Goal: Information Seeking & Learning: Learn about a topic

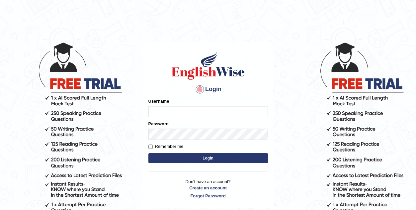
type input "Leticia_parramatta"
click at [183, 155] on button "Login" at bounding box center [208, 158] width 120 height 10
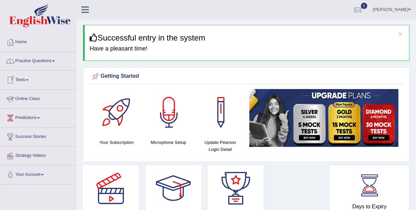
click at [36, 100] on link "Online Class" at bounding box center [38, 98] width 76 height 17
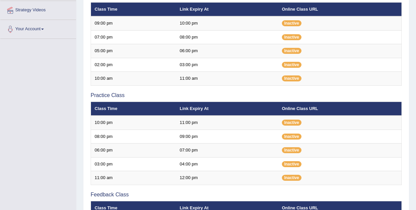
scroll to position [146, 0]
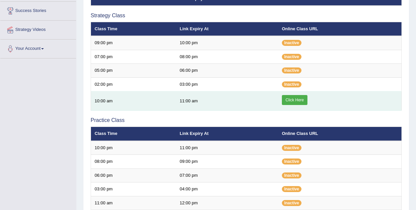
click at [296, 102] on link "Click Here" at bounding box center [295, 100] width 26 height 10
click at [291, 98] on link "Click Here" at bounding box center [295, 100] width 26 height 10
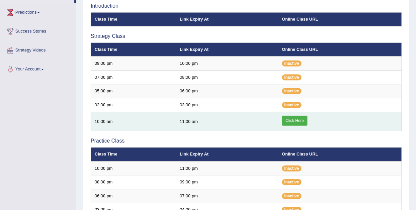
click at [297, 118] on link "Click Here" at bounding box center [295, 121] width 26 height 10
click at [297, 119] on link "Click Here" at bounding box center [295, 121] width 26 height 10
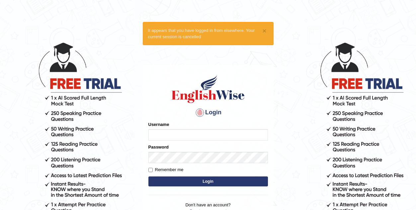
type input "Leticia_parramatta"
click at [210, 182] on button "Login" at bounding box center [208, 181] width 120 height 10
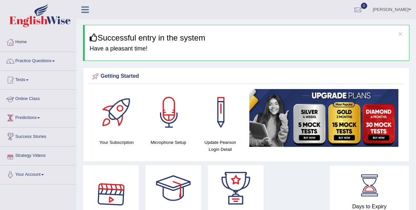
click at [31, 97] on link "Online Class" at bounding box center [38, 98] width 76 height 17
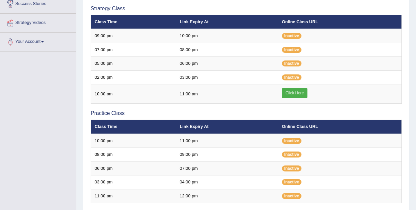
scroll to position [146, 0]
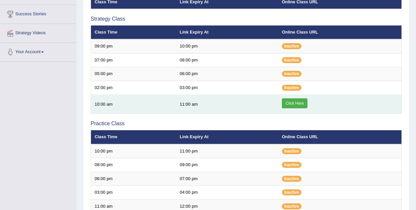
click at [297, 99] on link "Click Here" at bounding box center [295, 103] width 26 height 10
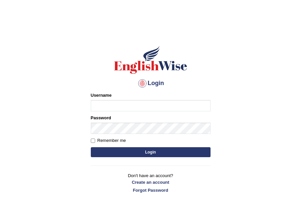
type input "Leticia_parramatta"
click at [143, 152] on button "Login" at bounding box center [151, 152] width 120 height 10
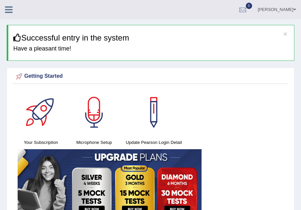
click at [7, 8] on icon at bounding box center [9, 9] width 8 height 9
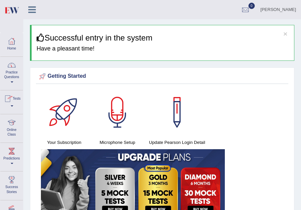
click at [9, 77] on link "Practice Questions" at bounding box center [11, 72] width 23 height 31
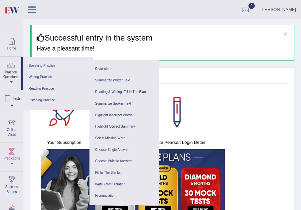
click at [47, 64] on link "Speaking Practice" at bounding box center [57, 66] width 63 height 12
click at [38, 75] on link "Writing Practice" at bounding box center [57, 77] width 63 height 12
click at [42, 62] on link "Speaking Practice" at bounding box center [57, 66] width 63 height 12
click at [11, 129] on link "Online Class" at bounding box center [11, 127] width 23 height 26
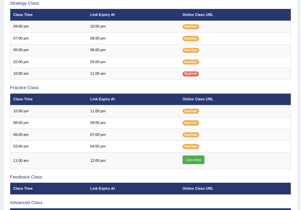
scroll to position [133, 0]
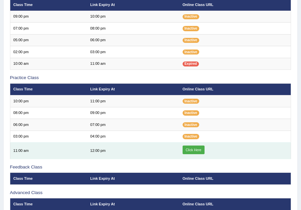
click at [195, 147] on link "Click Here" at bounding box center [193, 149] width 22 height 9
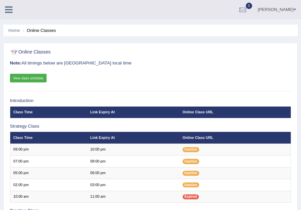
click at [7, 8] on icon at bounding box center [9, 9] width 8 height 9
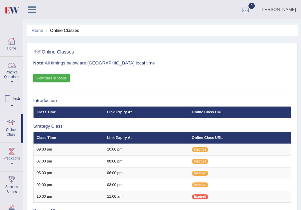
click at [13, 78] on link "Practice Questions" at bounding box center [11, 72] width 23 height 31
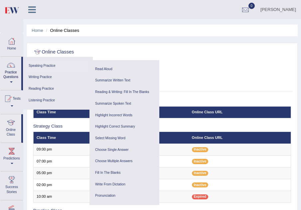
click at [45, 62] on link "Speaking Practice" at bounding box center [57, 66] width 63 height 12
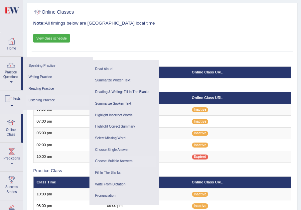
scroll to position [53, 0]
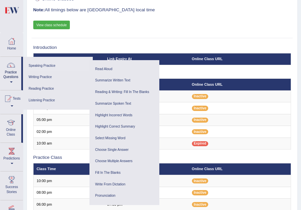
click at [44, 64] on link "Speaking Practice" at bounding box center [57, 66] width 63 height 12
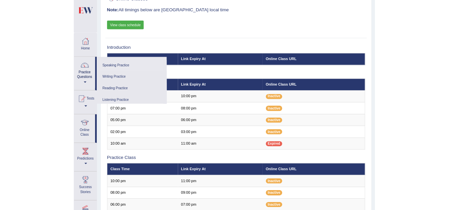
scroll to position [0, 0]
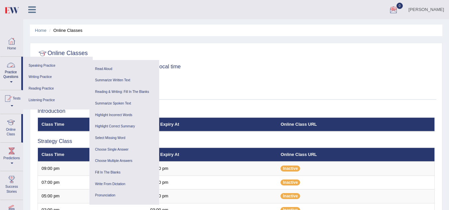
click at [12, 79] on link "Practice Questions" at bounding box center [10, 72] width 21 height 31
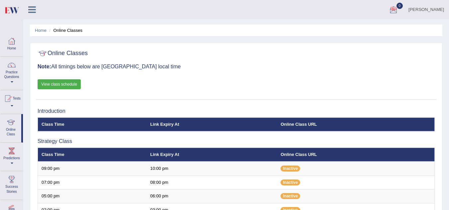
click at [12, 79] on link "Practice Questions" at bounding box center [11, 72] width 23 height 31
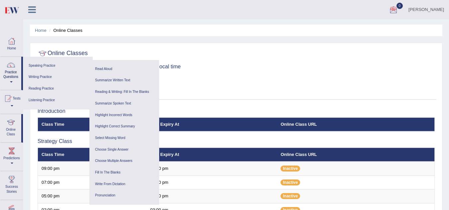
click at [39, 66] on link "Speaking Practice" at bounding box center [57, 66] width 63 height 12
click at [10, 83] on span at bounding box center [11, 81] width 3 height 1
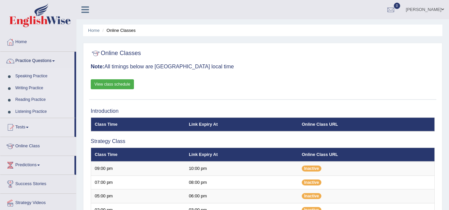
click at [41, 75] on link "Speaking Practice" at bounding box center [43, 76] width 62 height 12
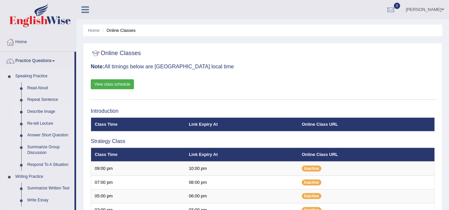
click at [47, 111] on link "Describe Image" at bounding box center [49, 112] width 50 height 12
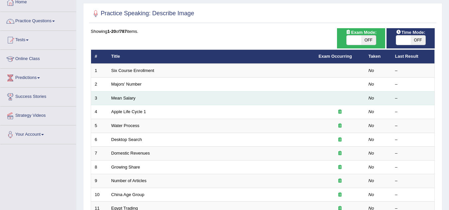
scroll to position [53, 0]
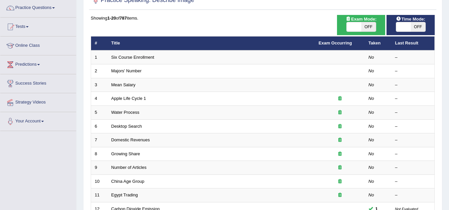
click at [366, 27] on span "OFF" at bounding box center [368, 26] width 15 height 9
checkbox input "true"
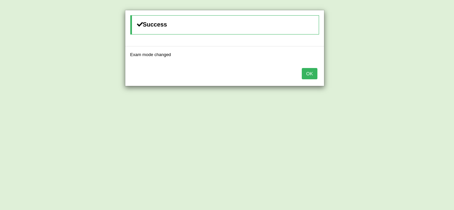
click at [310, 70] on button "OK" at bounding box center [309, 73] width 15 height 11
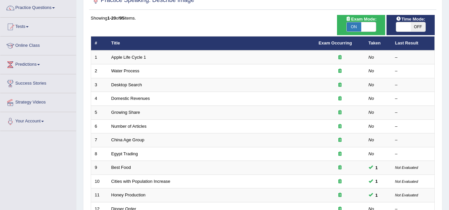
click at [414, 25] on span "OFF" at bounding box center [417, 26] width 15 height 9
checkbox input "true"
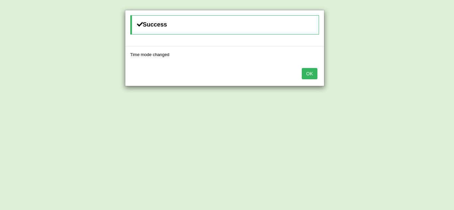
click at [309, 70] on button "OK" at bounding box center [309, 73] width 15 height 11
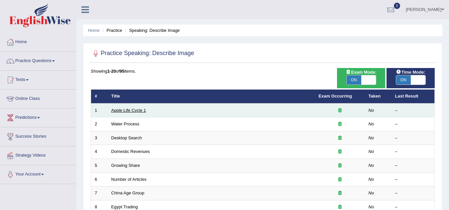
click at [129, 111] on link "Apple Life Cycle 1" at bounding box center [128, 110] width 35 height 5
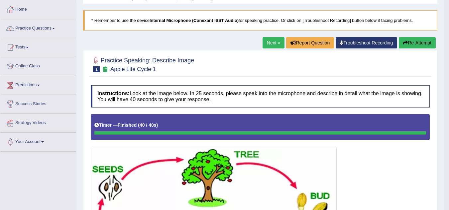
scroll to position [32, 0]
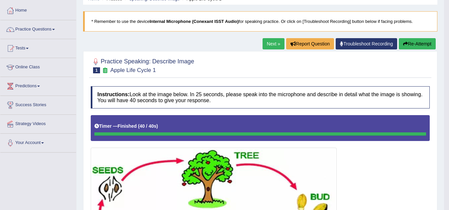
click at [273, 46] on link "Next »" at bounding box center [273, 43] width 22 height 11
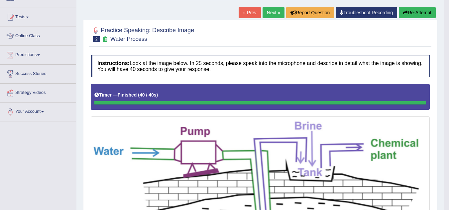
scroll to position [49, 0]
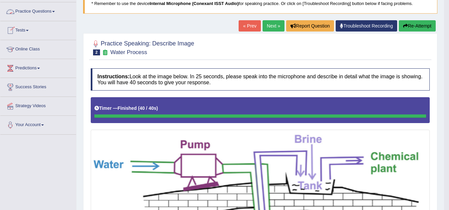
click at [55, 12] on link "Practice Questions" at bounding box center [38, 10] width 76 height 17
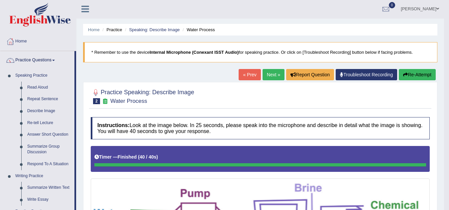
scroll to position [0, 0]
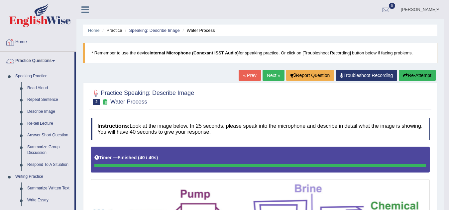
click at [52, 61] on link "Practice Questions" at bounding box center [37, 60] width 74 height 17
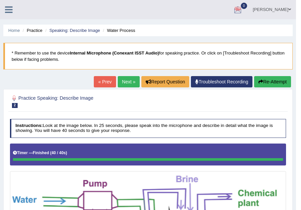
click at [6, 9] on icon at bounding box center [9, 9] width 8 height 9
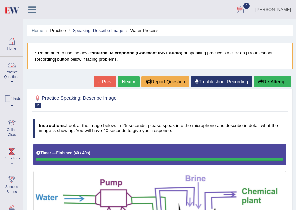
click at [7, 75] on link "Practice Questions" at bounding box center [11, 72] width 23 height 31
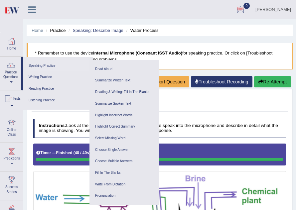
click at [51, 64] on link "Speaking Practice" at bounding box center [57, 66] width 63 height 12
click at [11, 81] on link "Practice Questions" at bounding box center [10, 72] width 21 height 31
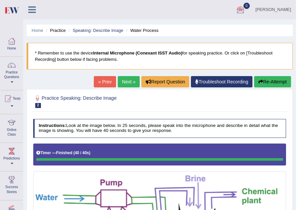
click at [11, 83] on span at bounding box center [12, 81] width 3 height 1
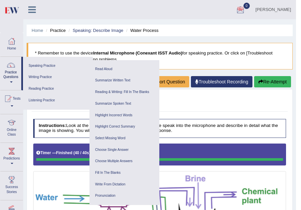
click at [11, 83] on span at bounding box center [11, 81] width 3 height 1
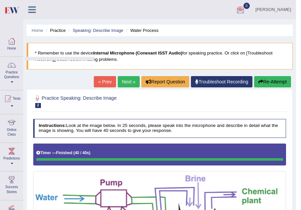
click at [11, 83] on span at bounding box center [12, 81] width 3 height 1
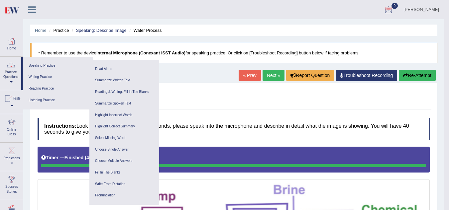
click at [10, 84] on link "Practice Questions" at bounding box center [10, 72] width 21 height 31
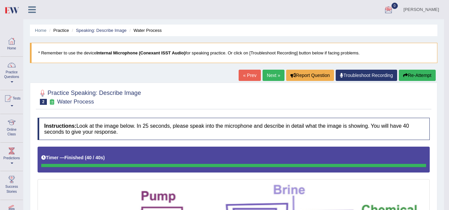
click at [12, 82] on span at bounding box center [12, 81] width 3 height 1
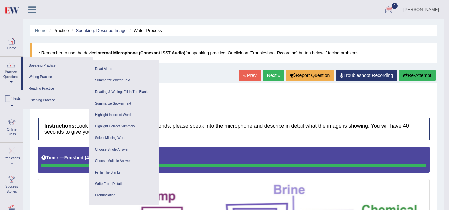
click at [12, 82] on span at bounding box center [11, 81] width 3 height 1
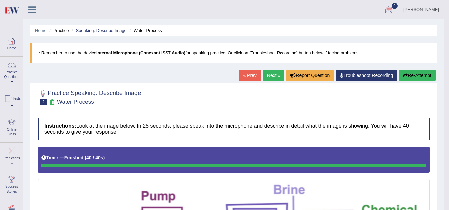
click at [9, 83] on link "Practice Questions" at bounding box center [11, 72] width 23 height 31
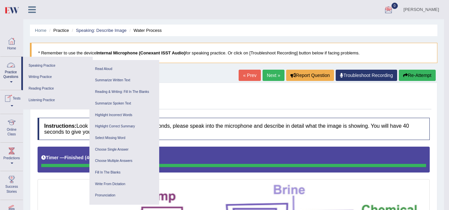
click at [7, 85] on link "Practice Questions" at bounding box center [10, 72] width 21 height 31
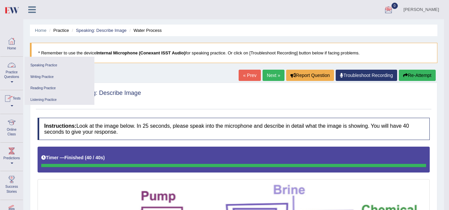
click at [7, 85] on link "Practice Questions" at bounding box center [11, 72] width 23 height 31
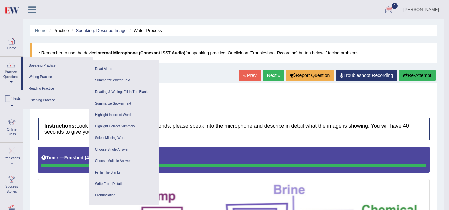
click at [9, 78] on link "Practice Questions" at bounding box center [10, 72] width 21 height 31
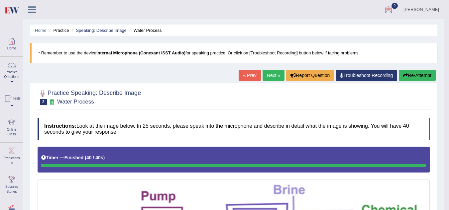
click at [14, 71] on link "Practice Questions" at bounding box center [11, 72] width 23 height 31
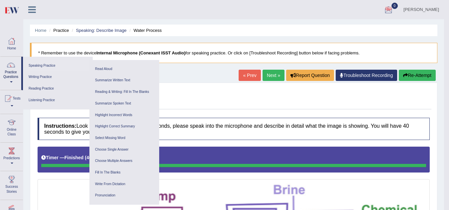
click at [31, 64] on link "Speaking Practice" at bounding box center [57, 66] width 63 height 12
click at [9, 69] on div at bounding box center [11, 65] width 10 height 10
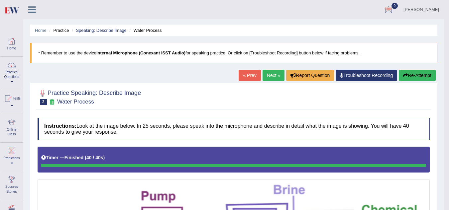
click at [12, 82] on span at bounding box center [12, 81] width 3 height 1
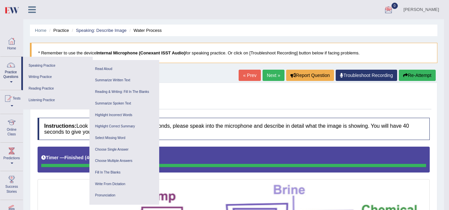
click at [13, 68] on div at bounding box center [11, 65] width 10 height 10
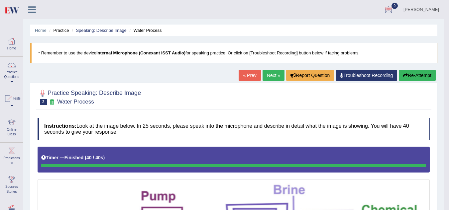
click at [12, 70] on link "Practice Questions" at bounding box center [11, 72] width 23 height 31
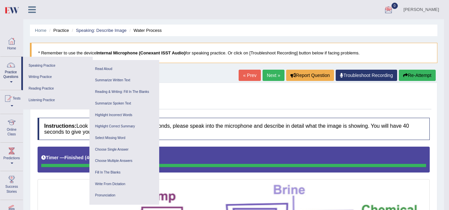
click at [9, 81] on link "Practice Questions" at bounding box center [10, 72] width 21 height 31
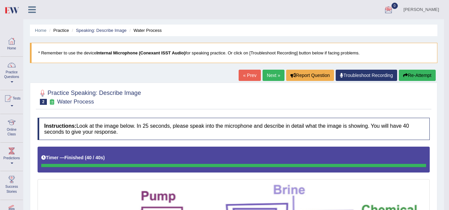
click at [19, 67] on link "Practice Questions" at bounding box center [11, 72] width 23 height 31
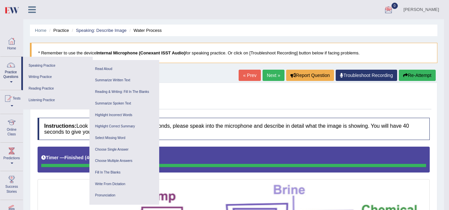
click at [19, 67] on link "Practice Questions" at bounding box center [10, 72] width 21 height 31
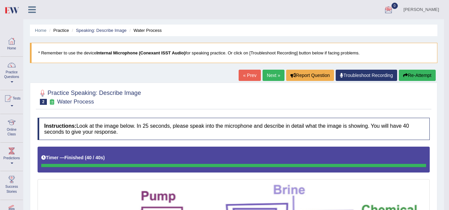
click at [19, 67] on link "Practice Questions" at bounding box center [11, 72] width 23 height 31
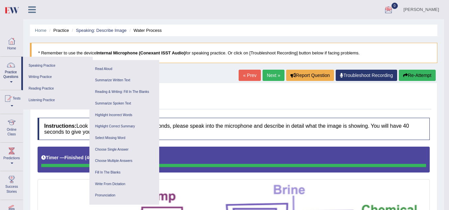
click at [21, 68] on link "Practice Questions" at bounding box center [10, 72] width 21 height 31
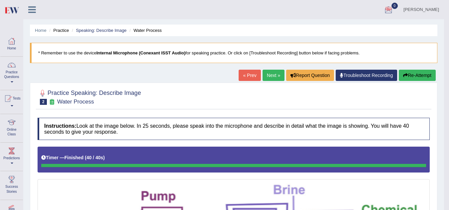
click at [21, 68] on link "Practice Questions" at bounding box center [11, 72] width 23 height 31
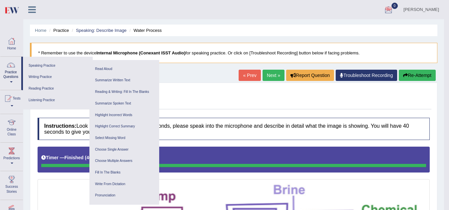
click at [0, 57] on link "Practice Questions" at bounding box center [10, 72] width 21 height 31
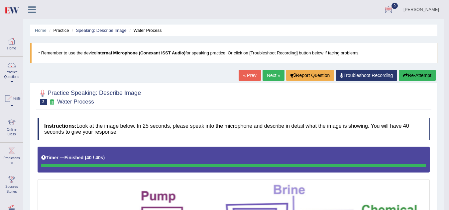
click at [11, 69] on div at bounding box center [12, 65] width 10 height 10
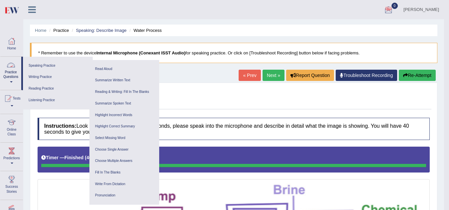
click at [7, 77] on link "Practice Questions" at bounding box center [10, 72] width 21 height 31
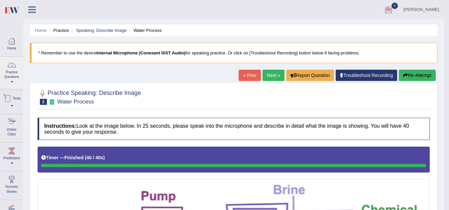
click at [1, 126] on link "Online Class" at bounding box center [11, 127] width 23 height 26
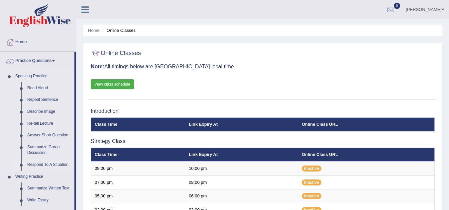
click at [50, 164] on link "Respond To A Situation" at bounding box center [49, 165] width 50 height 12
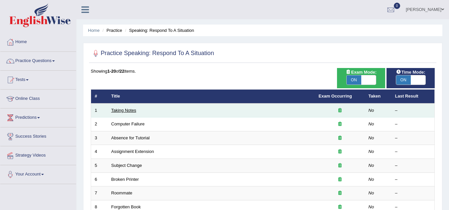
click at [127, 111] on link "Taking Notes" at bounding box center [123, 110] width 25 height 5
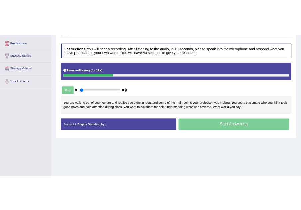
scroll to position [106, 0]
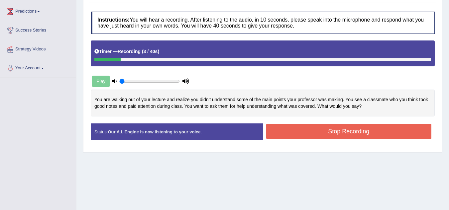
click at [97, 57] on div "Timer — Recording ( 3 / 40s )" at bounding box center [262, 52] width 336 height 12
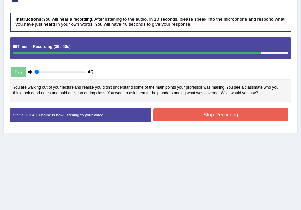
drag, startPoint x: 82, startPoint y: 95, endPoint x: 168, endPoint y: 98, distance: 86.1
click at [168, 98] on div "You are walking out of your lecture and realize you didn't understand some of t…" at bounding box center [150, 90] width 281 height 23
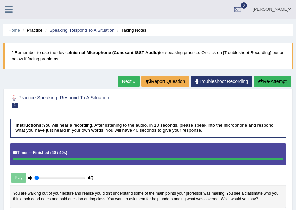
scroll to position [0, 0]
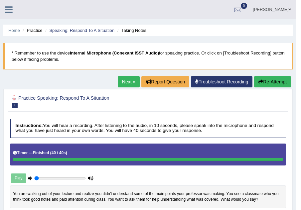
click at [258, 82] on icon "button" at bounding box center [260, 81] width 5 height 5
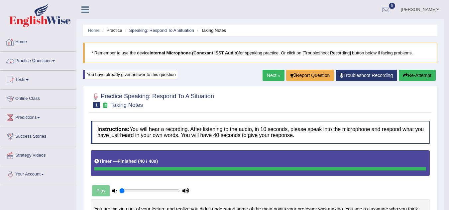
click at [42, 60] on link "Practice Questions" at bounding box center [38, 60] width 76 height 17
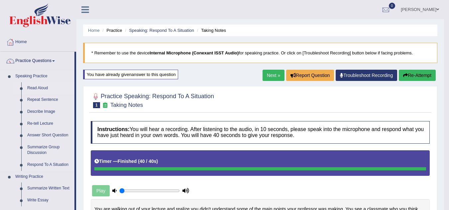
click at [35, 89] on link "Read Aloud" at bounding box center [49, 88] width 50 height 12
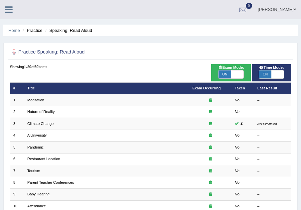
click at [7, 11] on icon at bounding box center [9, 9] width 8 height 9
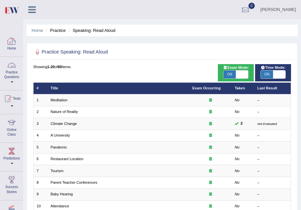
click at [11, 73] on link "Practice Questions" at bounding box center [11, 72] width 23 height 31
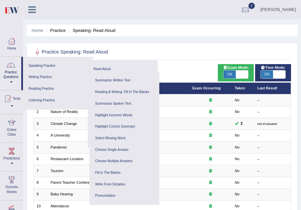
click at [51, 63] on link "Speaking Practice" at bounding box center [56, 66] width 61 height 12
click at [9, 78] on link "Practice Questions" at bounding box center [10, 72] width 21 height 31
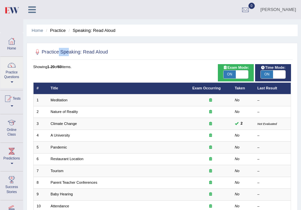
drag, startPoint x: 57, startPoint y: 52, endPoint x: 68, endPoint y: 52, distance: 11.0
click at [68, 52] on h2 "Practice Speaking: Read Aloud" at bounding box center [113, 52] width 160 height 9
click at [64, 52] on h2 "Practice Speaking: Read Aloud" at bounding box center [113, 52] width 160 height 9
click at [12, 43] on div at bounding box center [12, 41] width 10 height 10
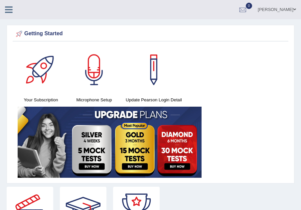
click at [9, 10] on icon at bounding box center [9, 9] width 8 height 9
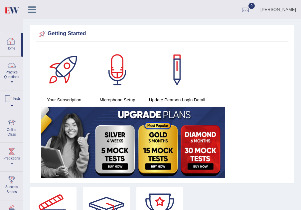
click at [12, 79] on link "Practice Questions" at bounding box center [11, 72] width 23 height 31
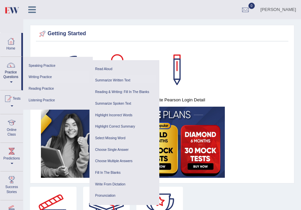
click at [110, 80] on link "Summarize Written Text" at bounding box center [124, 81] width 63 height 12
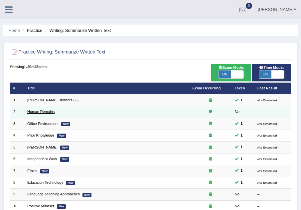
click at [36, 111] on link "Human Remains" at bounding box center [40, 112] width 27 height 4
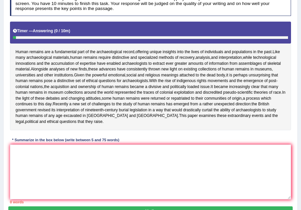
scroll to position [93, 0]
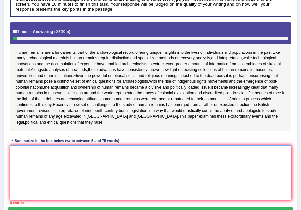
click at [23, 157] on textarea at bounding box center [150, 172] width 281 height 55
type textarea "h"
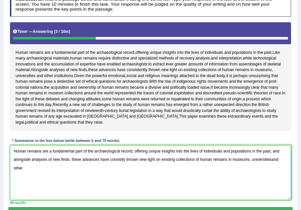
click at [271, 165] on textarea "Human remains are a fundamental part of the archaeological record, offering uni…" at bounding box center [150, 172] width 281 height 55
click at [26, 174] on textarea "Human remains are a fundamental part of the archaeological record, offering uni…" at bounding box center [150, 172] width 281 height 55
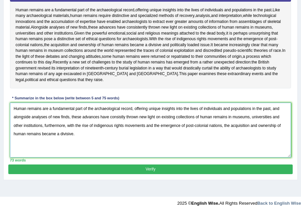
scroll to position [139, 0]
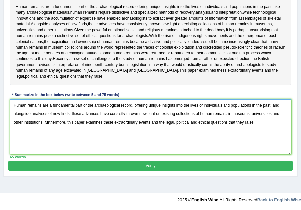
type textarea "Human remains are a fundamental part of the archaeological record, offering uni…"
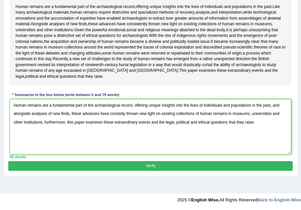
click at [144, 168] on button "Verify" at bounding box center [150, 166] width 284 height 10
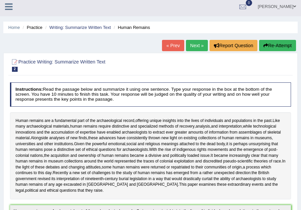
scroll to position [0, 0]
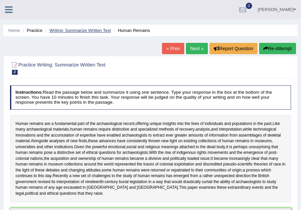
click at [88, 31] on link "Writing: Summarize Written Text" at bounding box center [79, 30] width 61 height 5
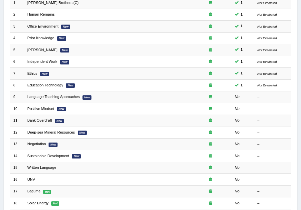
scroll to position [106, 0]
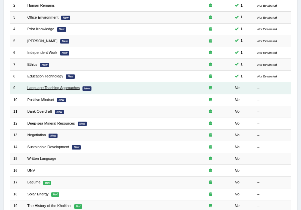
click at [57, 88] on link "Language Teaching Approaches" at bounding box center [53, 88] width 52 height 4
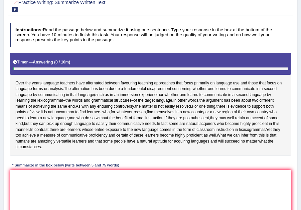
scroll to position [66, 0]
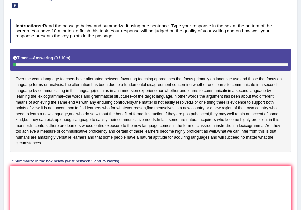
click at [28, 181] on textarea at bounding box center [150, 193] width 281 height 55
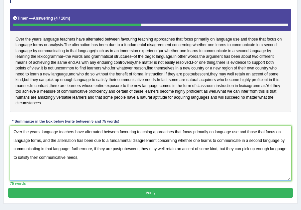
scroll to position [120, 0]
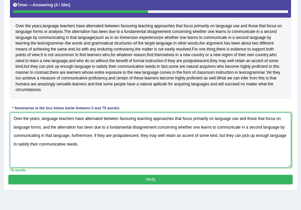
type textarea "Over the years, language teachers have alternated between favouring teaching ap…"
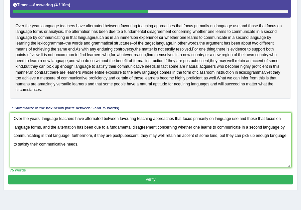
click at [112, 184] on button "Verify" at bounding box center [150, 180] width 284 height 10
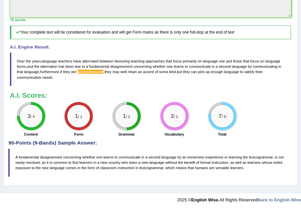
scroll to position [245, 0]
